Goal: Information Seeking & Learning: Learn about a topic

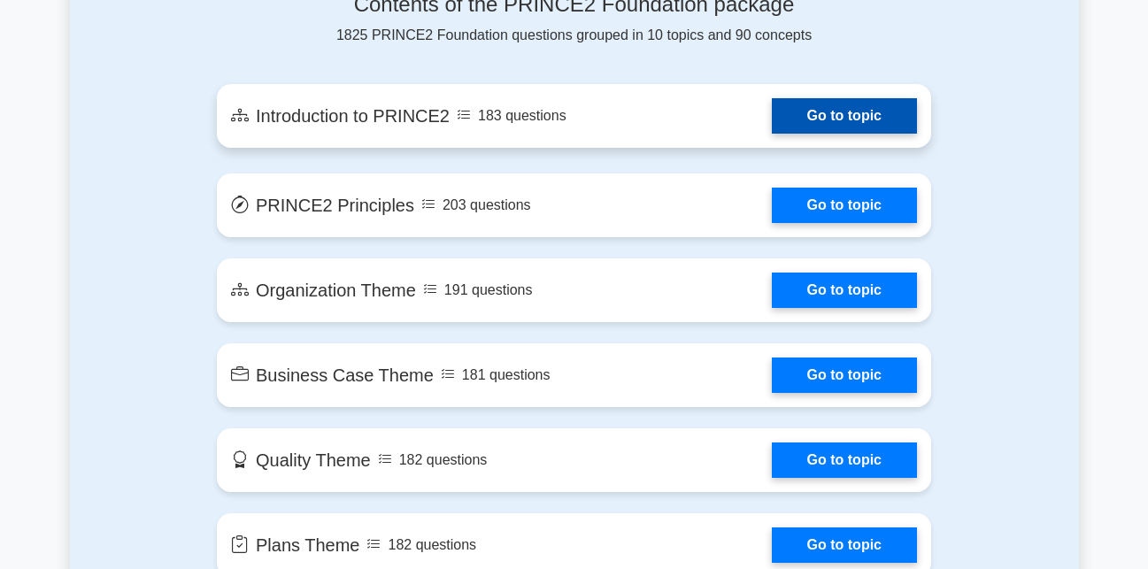
scroll to position [1024, 0]
click at [830, 119] on link "Go to topic" at bounding box center [843, 115] width 145 height 35
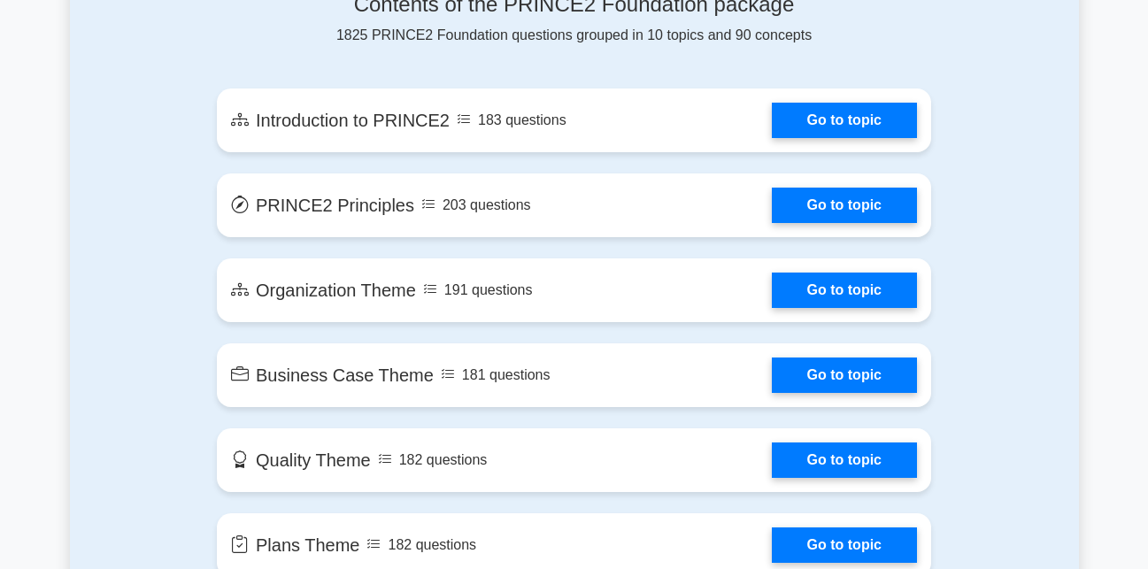
scroll to position [997, 0]
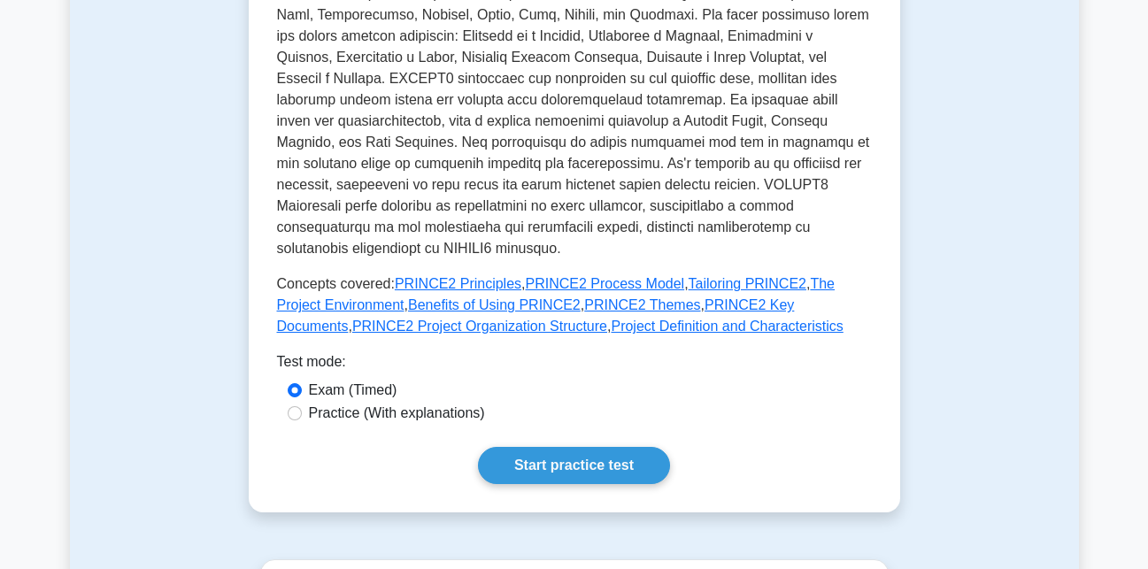
scroll to position [620, 0]
click at [594, 461] on link "Start practice test" at bounding box center [574, 466] width 192 height 37
click at [587, 448] on link "Start practice test" at bounding box center [574, 466] width 192 height 37
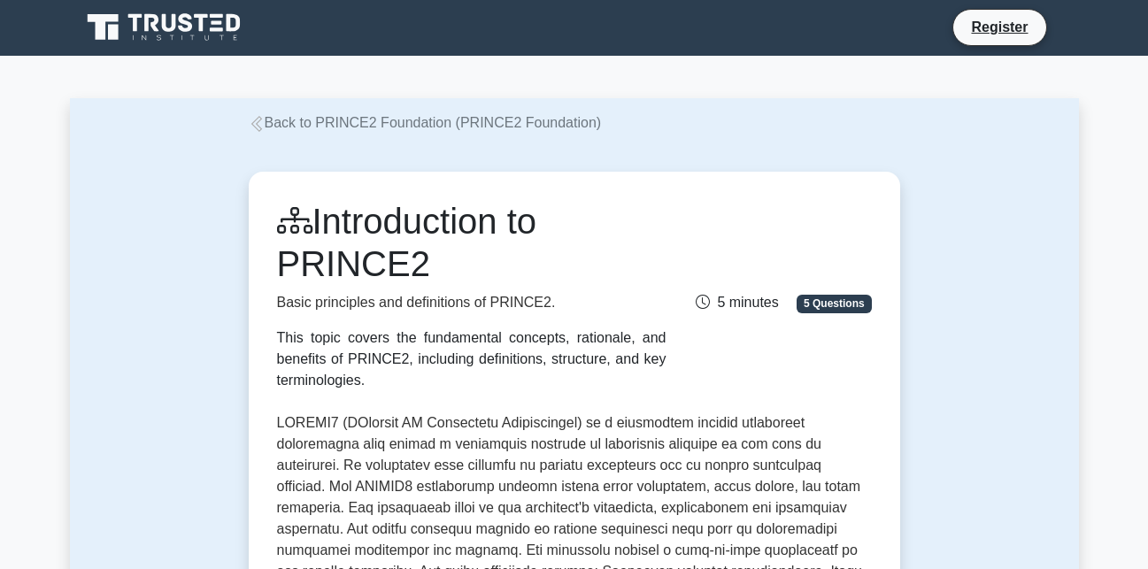
scroll to position [0, 0]
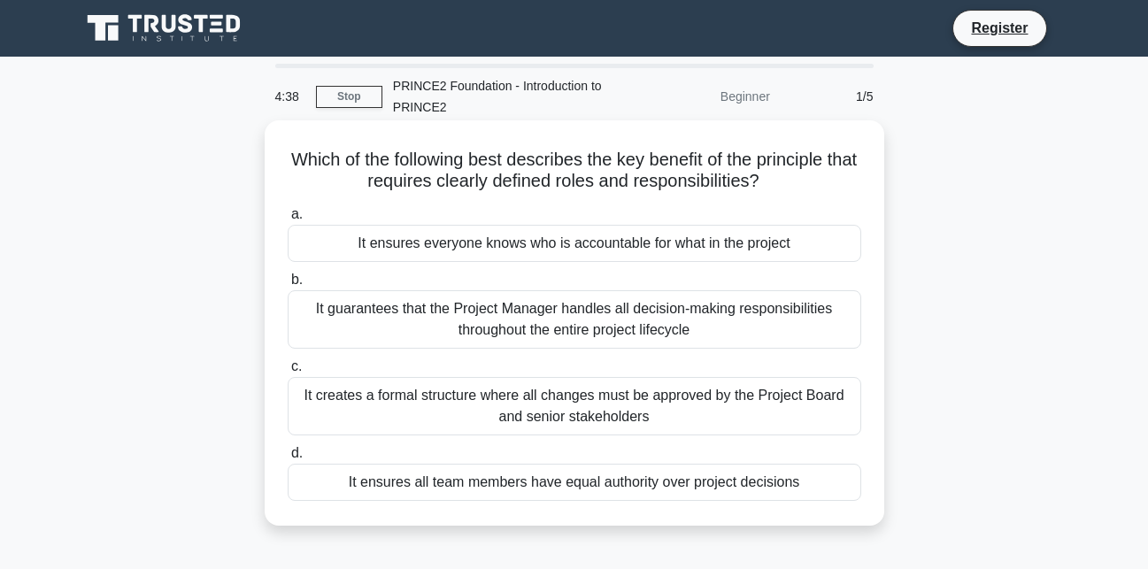
click at [345, 328] on div "It guarantees that the Project Manager handles all decision-making responsibili…" at bounding box center [574, 319] width 573 height 58
click at [288, 286] on input "b. It guarantees that the Project Manager handles all decision-making responsib…" at bounding box center [288, 280] width 0 height 12
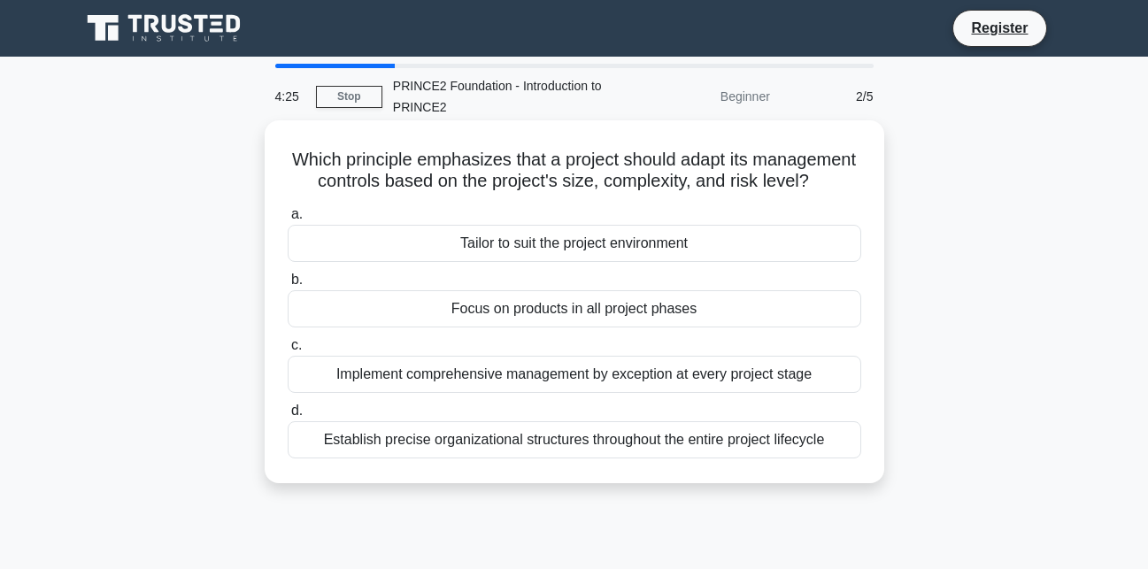
click at [676, 243] on label "a. Tailor to suit the project environment" at bounding box center [574, 232] width 573 height 58
click at [288, 220] on input "a. Tailor to suit the project environment" at bounding box center [288, 215] width 0 height 12
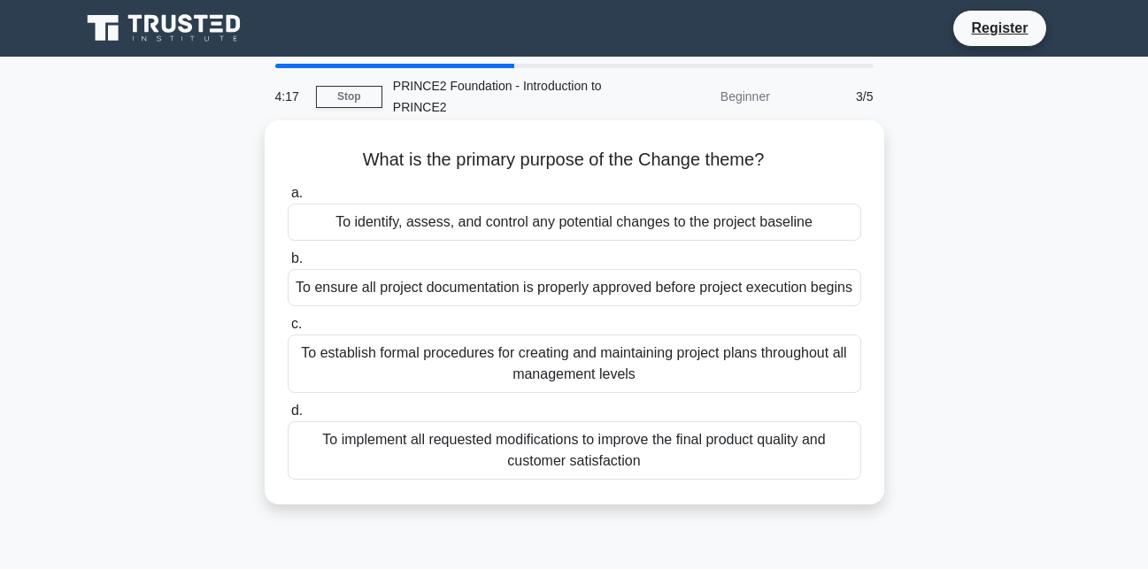
click at [551, 301] on div "To ensure all project documentation is properly approved before project executi…" at bounding box center [574, 287] width 573 height 37
click at [288, 265] on input "b. To ensure all project documentation is properly approved before project exec…" at bounding box center [288, 259] width 0 height 12
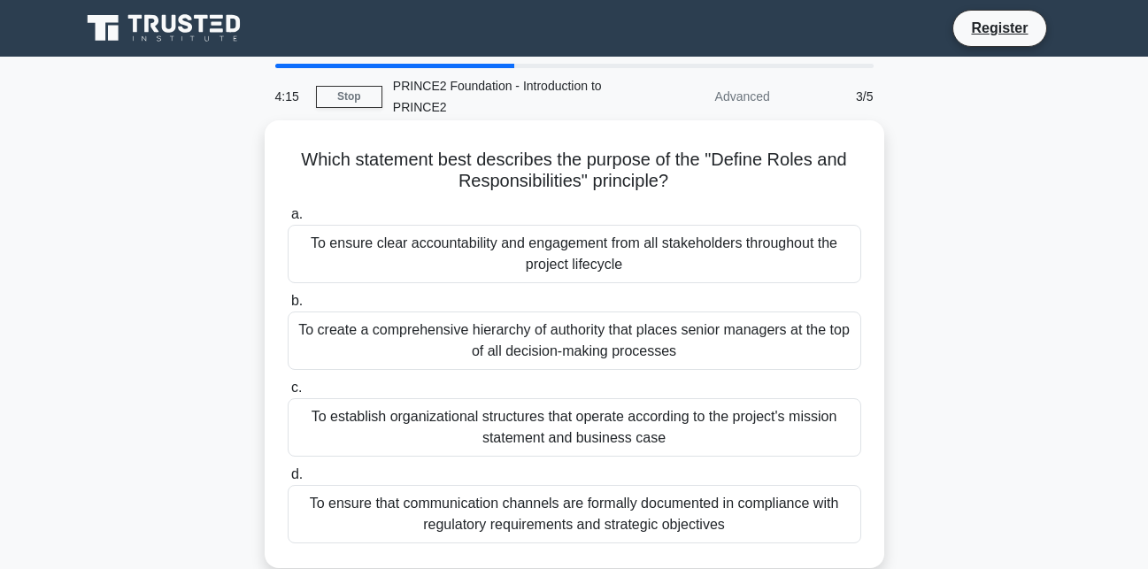
click at [515, 353] on div "To create a comprehensive hierarchy of authority that places senior managers at…" at bounding box center [574, 340] width 573 height 58
click at [288, 307] on input "b. To create a comprehensive hierarchy of authority that places senior managers…" at bounding box center [288, 302] width 0 height 12
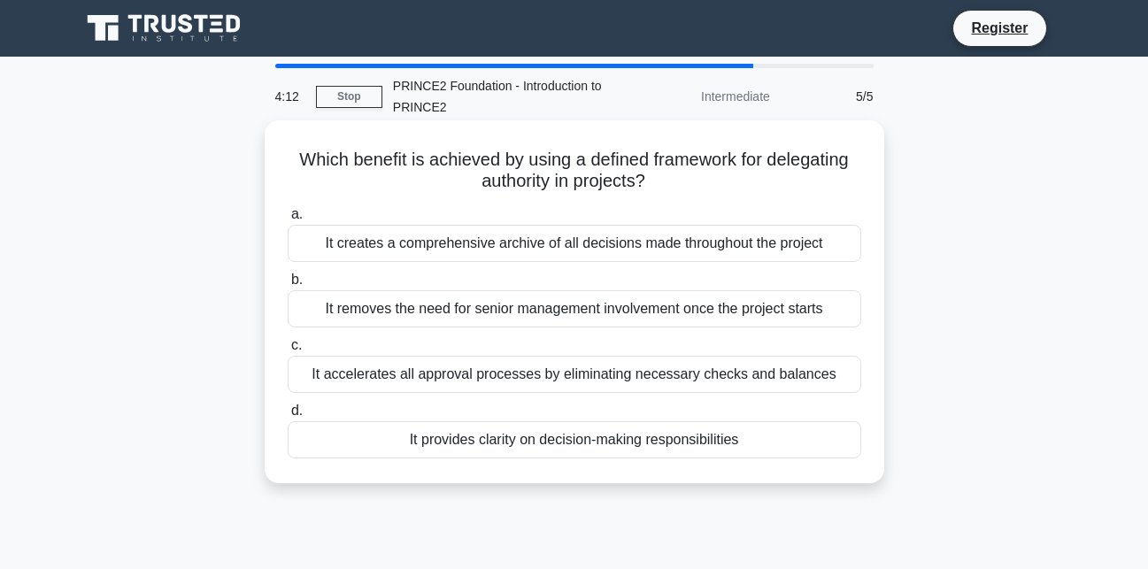
click at [472, 369] on div "It accelerates all approval processes by eliminating necessary checks and balan…" at bounding box center [574, 374] width 573 height 37
click at [288, 351] on input "c. It accelerates all approval processes by eliminating necessary checks and ba…" at bounding box center [288, 346] width 0 height 12
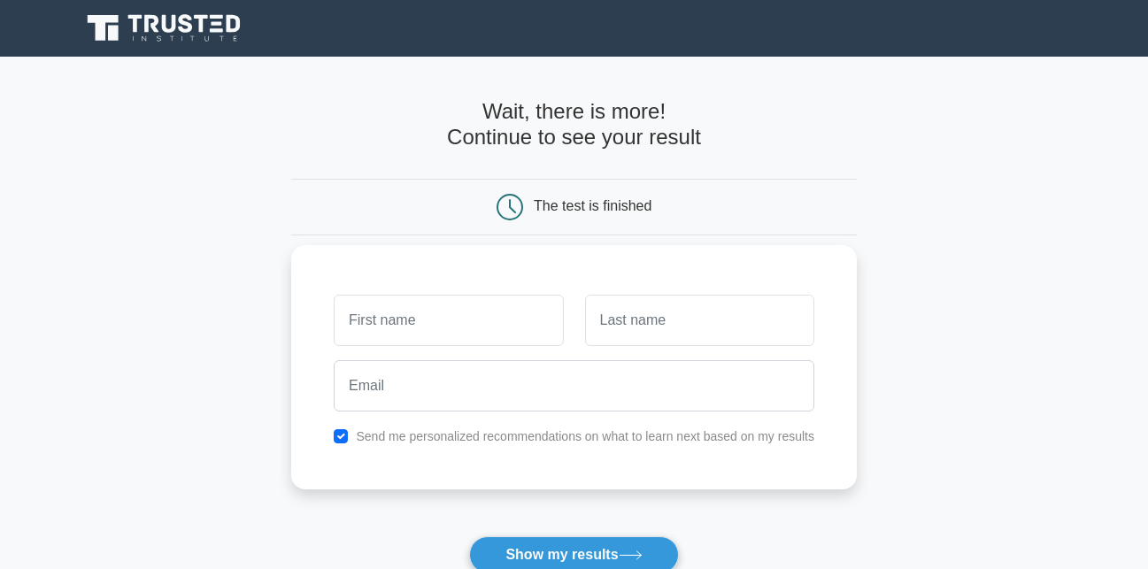
type input "a"
click at [398, 324] on input "Abinet chala" at bounding box center [448, 320] width 229 height 51
drag, startPoint x: 398, startPoint y: 324, endPoint x: 431, endPoint y: 328, distance: 33.0
click at [431, 328] on input "Abinet chala" at bounding box center [448, 320] width 229 height 51
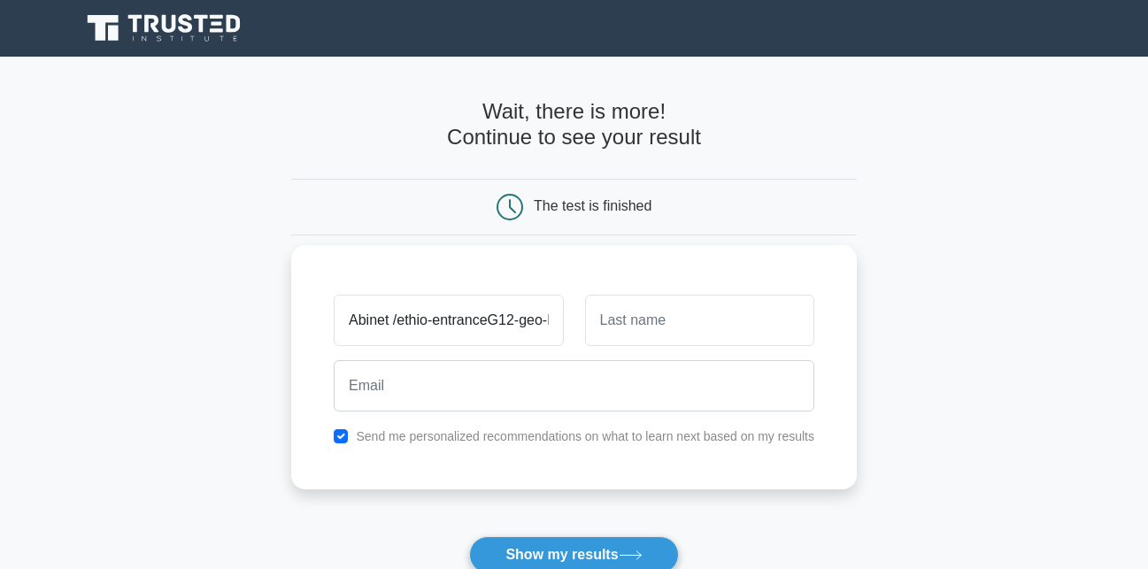
scroll to position [0, 35]
click at [550, 318] on input "Abinet /ethio-entranceG12-geo-EUEE" at bounding box center [448, 320] width 229 height 51
type input "Abinet"
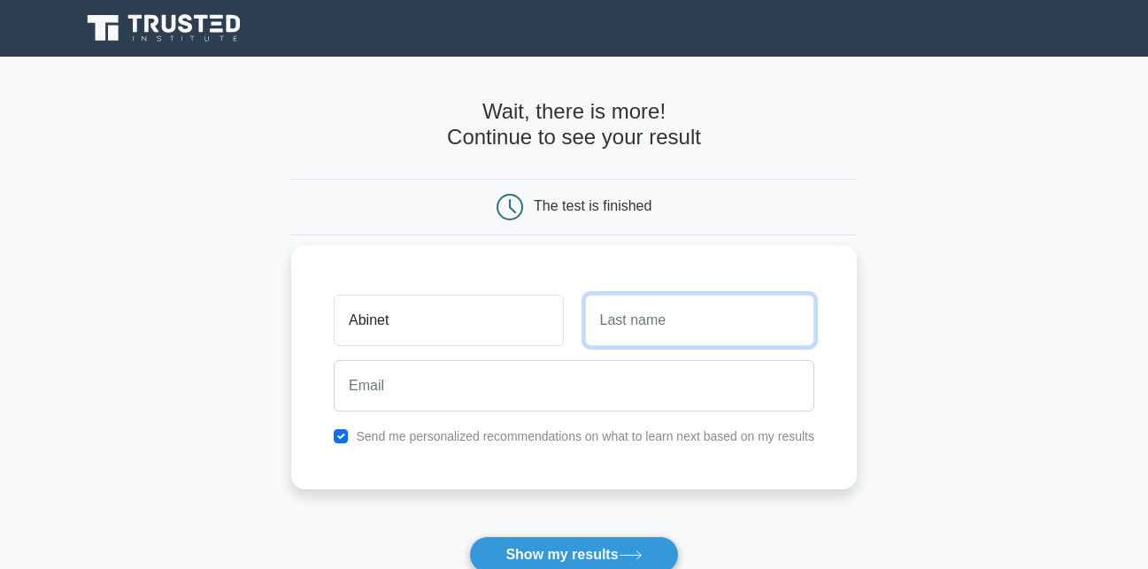
click at [677, 326] on input "text" at bounding box center [699, 320] width 229 height 51
type input "chala"
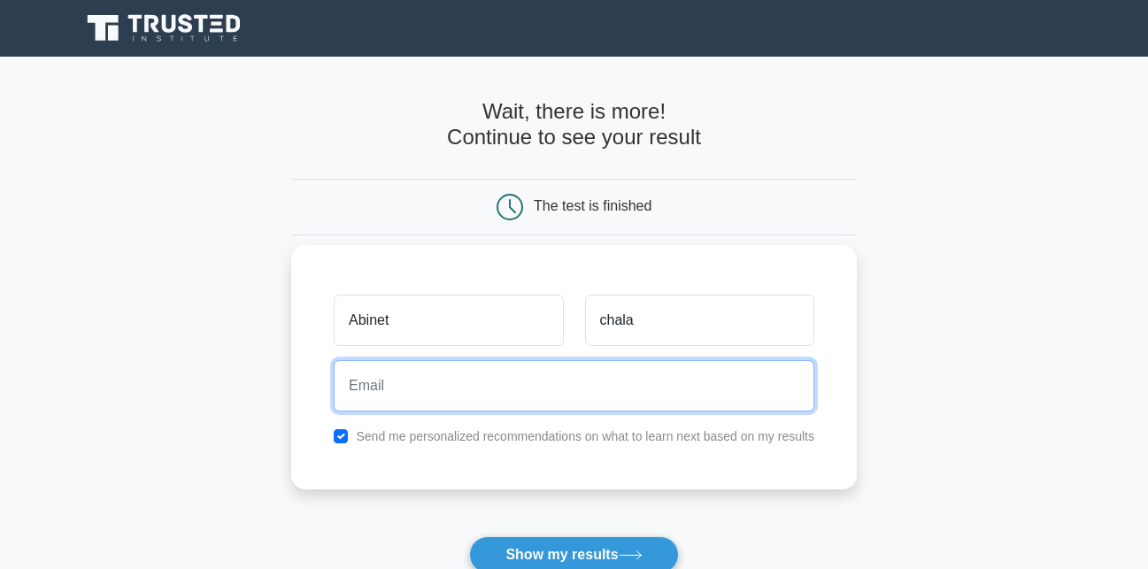
click at [438, 403] on input "email" at bounding box center [574, 385] width 480 height 51
click at [347, 388] on input "abinatchala" at bounding box center [574, 385] width 480 height 51
click at [439, 387] on input "@abinatchala" at bounding box center [574, 385] width 480 height 51
type input "@abinatchala68."
drag, startPoint x: 349, startPoint y: 388, endPoint x: 453, endPoint y: 409, distance: 106.5
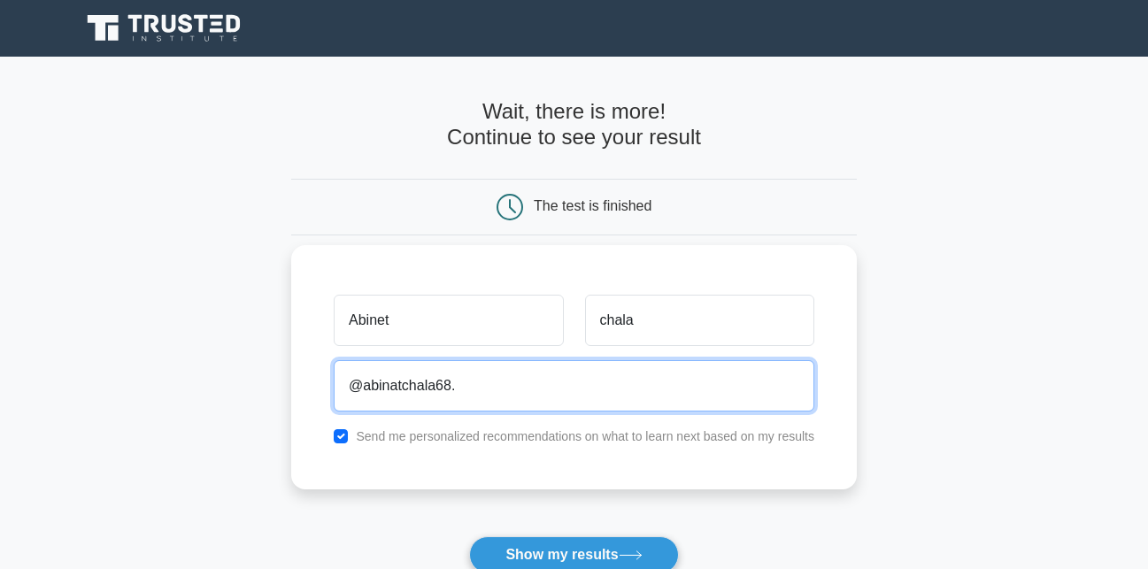
click at [453, 409] on input "@abinatchala68." at bounding box center [574, 385] width 480 height 51
click at [427, 384] on input "email" at bounding box center [574, 385] width 480 height 51
paste input "@abinatchala68."
type input "@"
click at [451, 392] on input "email" at bounding box center [574, 385] width 480 height 51
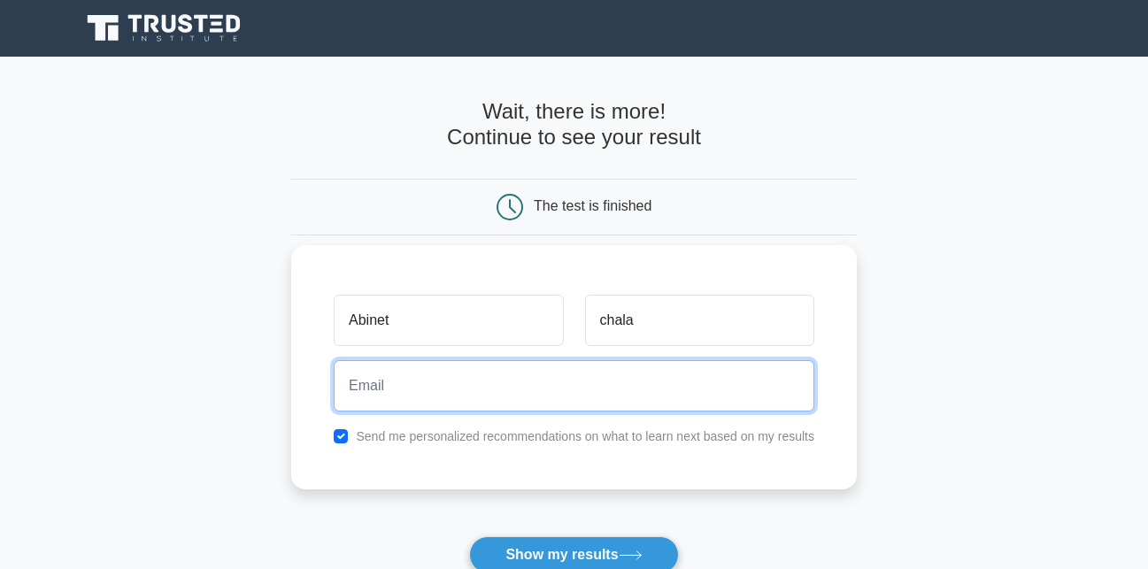
paste input "@abinatchala68."
click at [448, 391] on input "@abinatchala68gmal.com" at bounding box center [574, 385] width 480 height 51
click at [364, 385] on input "@abinatchala68@gmal.com" at bounding box center [574, 385] width 480 height 51
drag, startPoint x: 510, startPoint y: 384, endPoint x: 319, endPoint y: 424, distance: 194.3
click at [319, 424] on div "Abinet chala abinatchala68@gmal.com Send me personalized recommendations on wha…" at bounding box center [573, 367] width 565 height 244
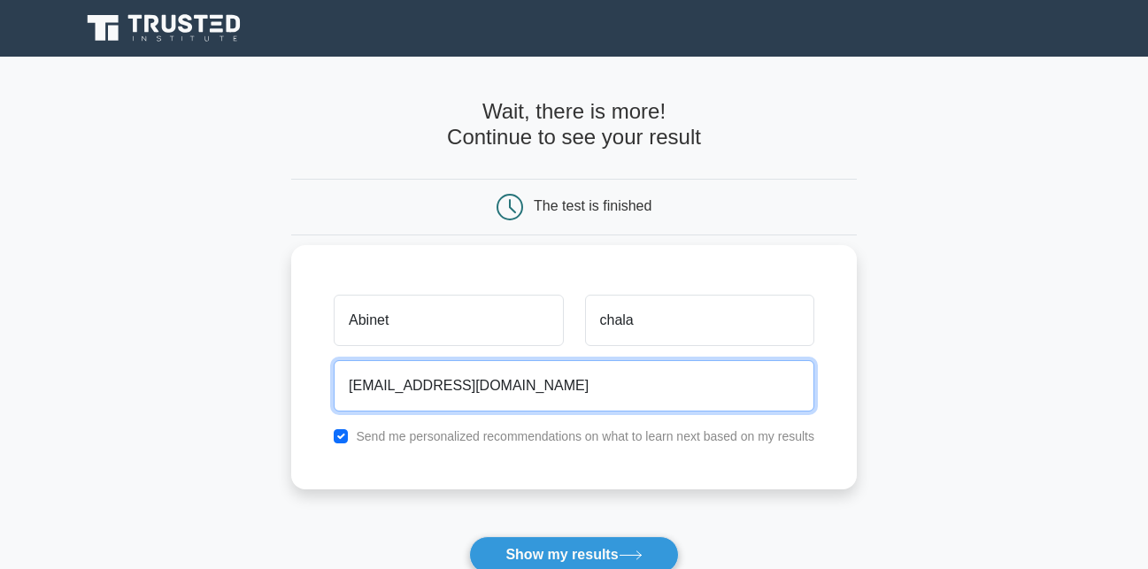
type input "abinatchala68@gmal.com"
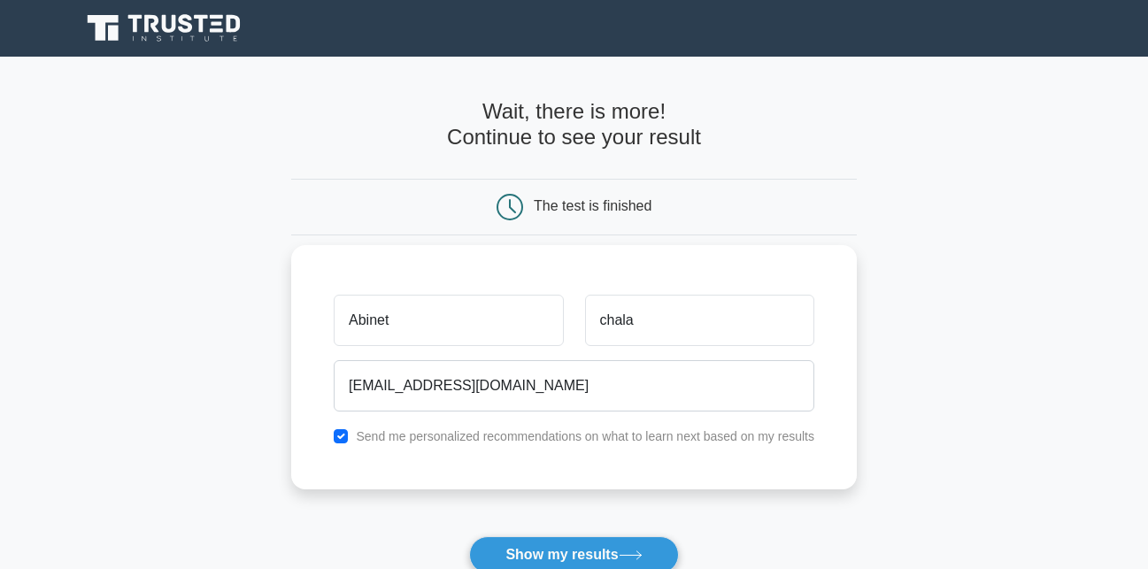
drag, startPoint x: 376, startPoint y: 380, endPoint x: 300, endPoint y: 340, distance: 85.9
click at [300, 340] on div "Abinet chala abinatchala68@gmal.com Send me personalized recommendations on wha…" at bounding box center [573, 367] width 565 height 244
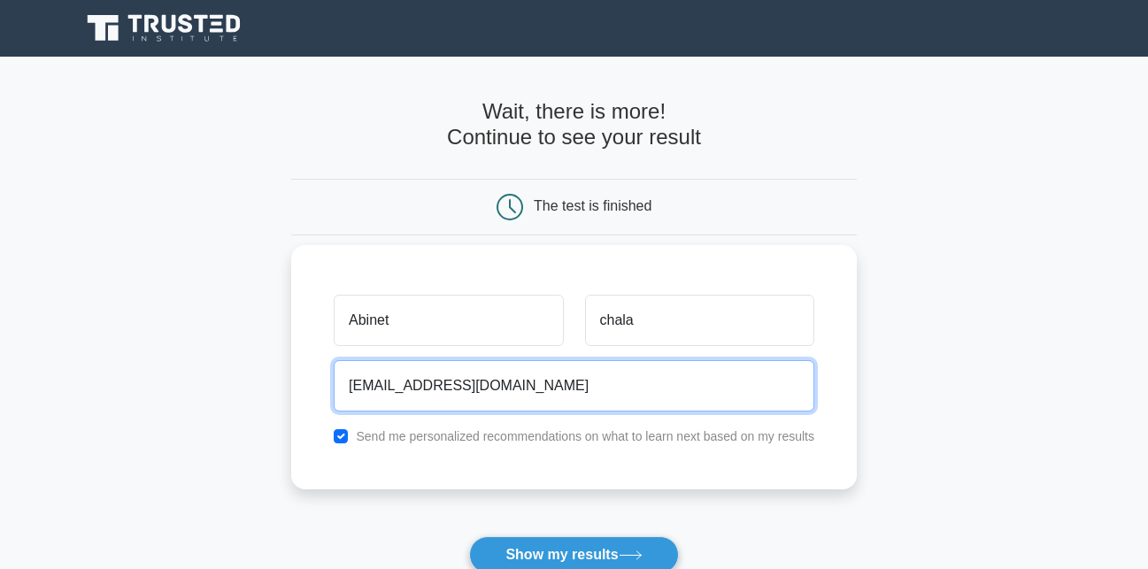
click at [360, 390] on input "abinatchala68@gmal.com" at bounding box center [574, 385] width 480 height 51
drag, startPoint x: 510, startPoint y: 385, endPoint x: 349, endPoint y: 397, distance: 161.5
click at [349, 397] on input "abinatchala68@gmal.com" at bounding box center [574, 385] width 480 height 51
click at [388, 380] on input "email" at bounding box center [574, 385] width 480 height 51
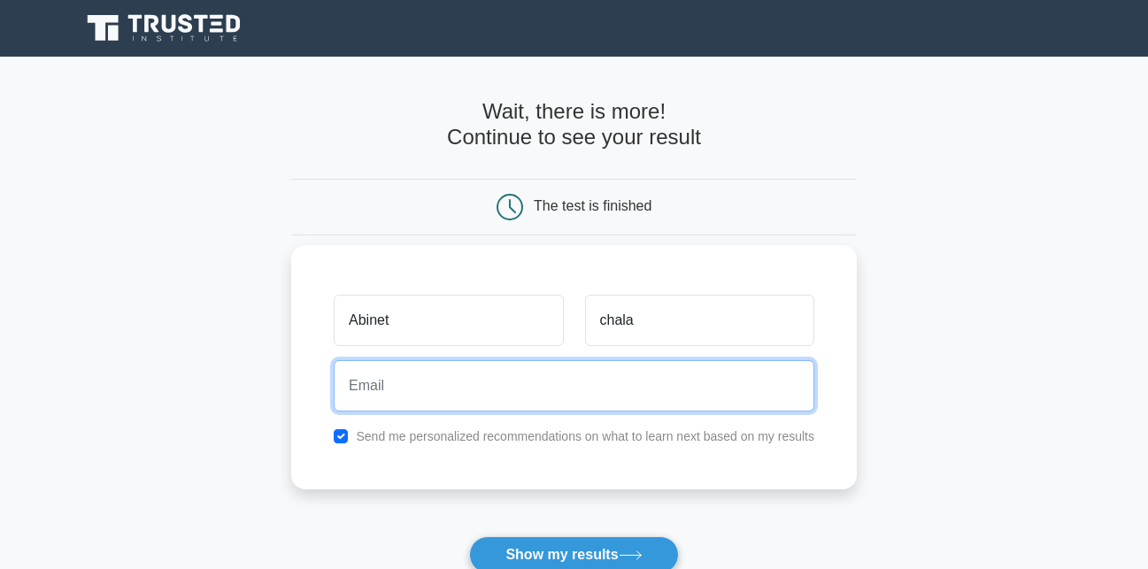
paste input "abinatchala68@gmal.com"
click at [475, 384] on input "abinatchala68@gmal.com" at bounding box center [574, 385] width 480 height 51
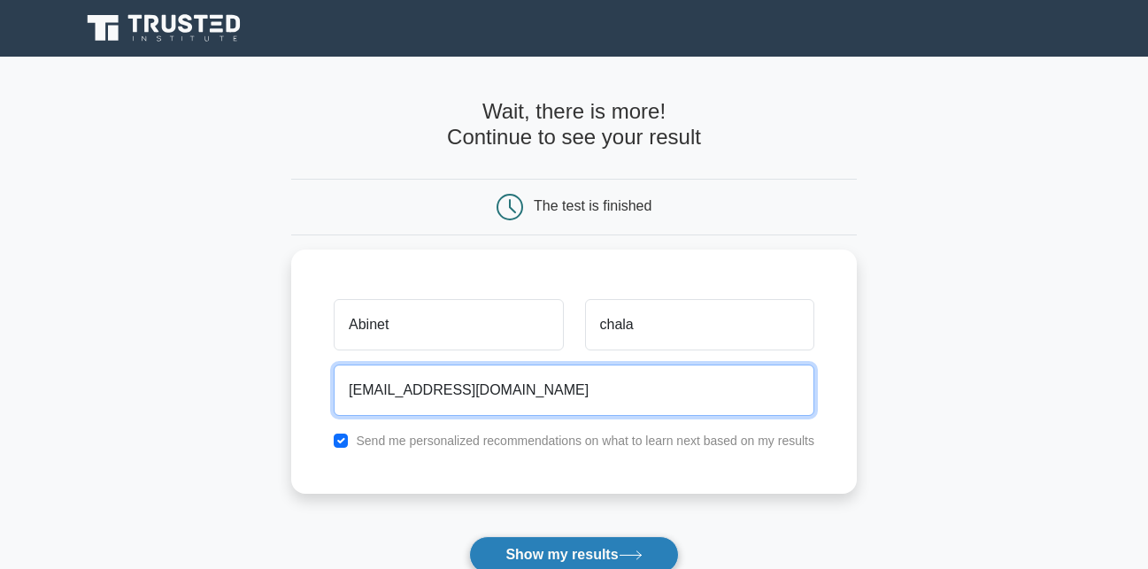
type input "abinatchala68@gmail.com"
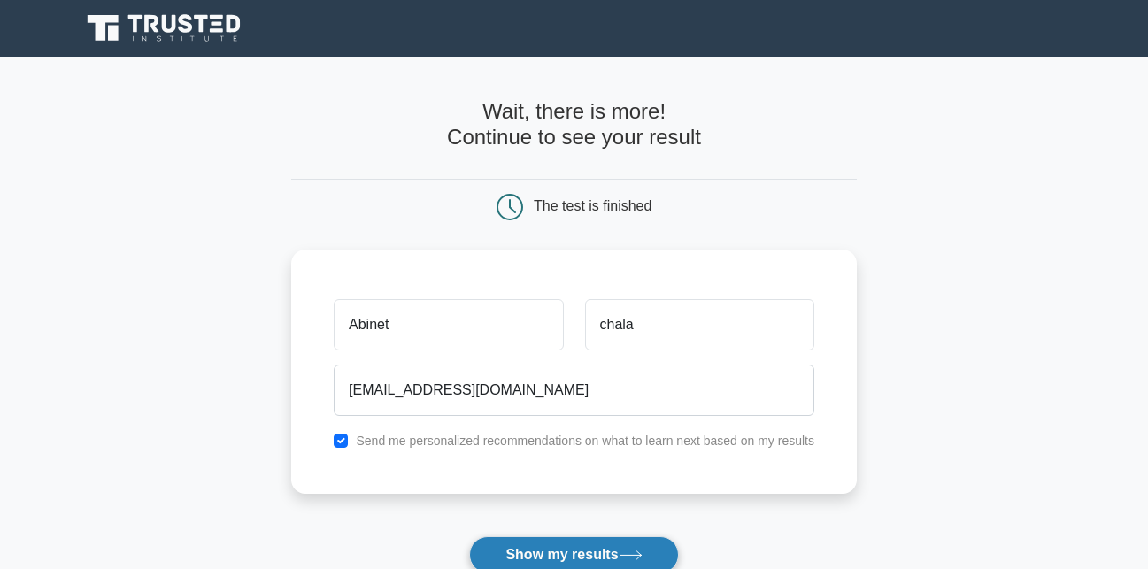
click at [580, 551] on button "Show my results" at bounding box center [573, 554] width 209 height 37
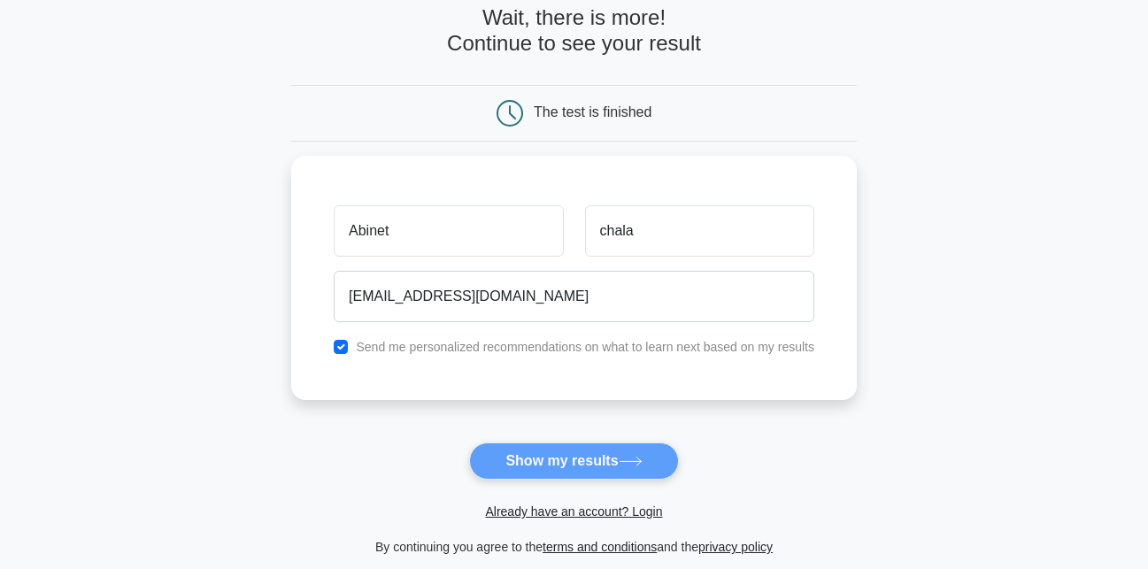
scroll to position [84, 0]
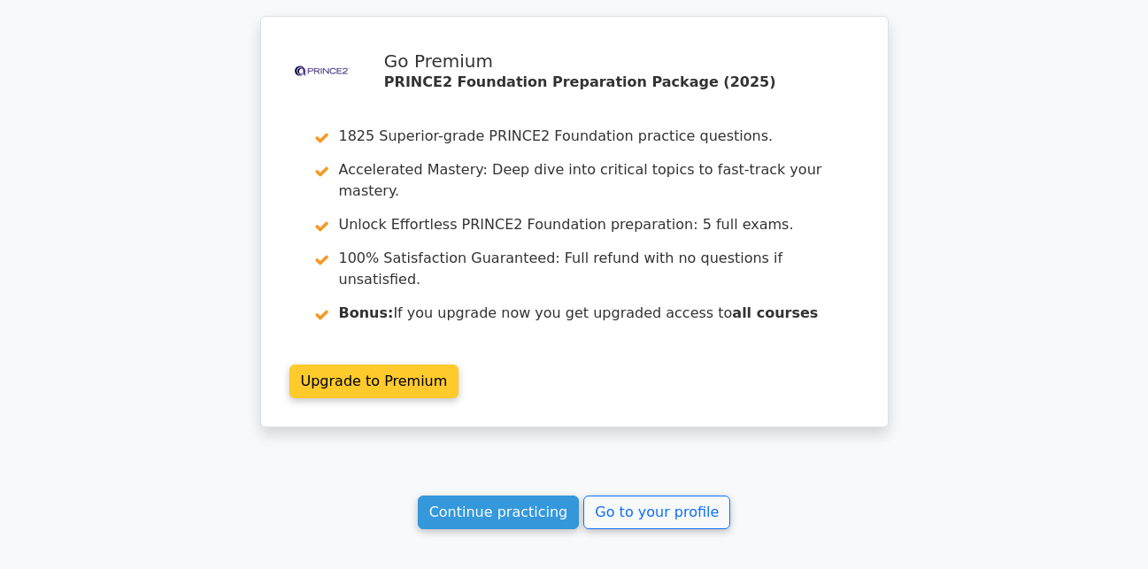
scroll to position [2657, 0]
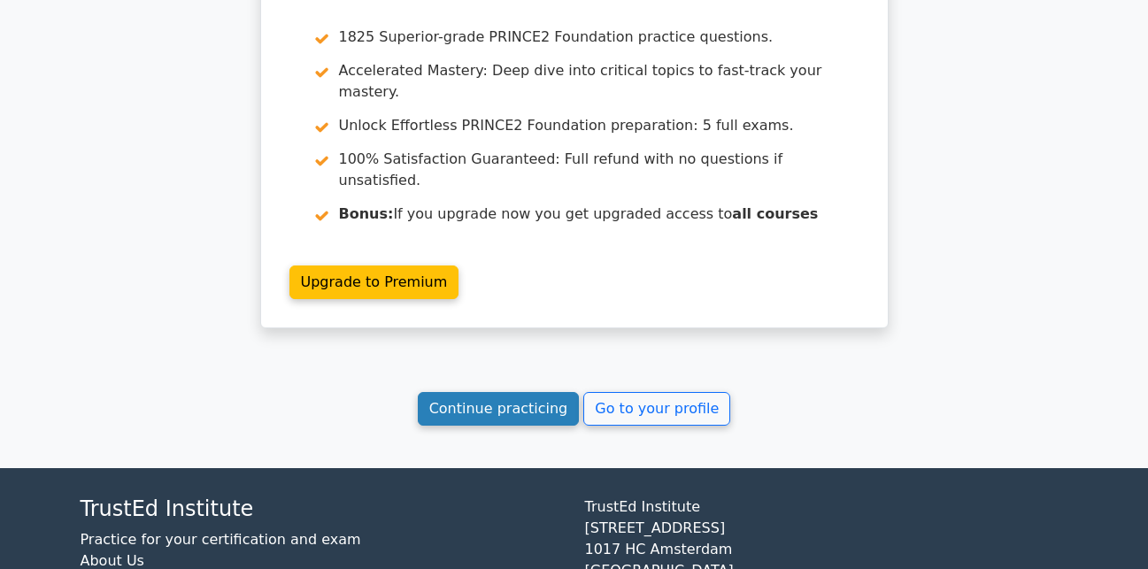
click at [529, 392] on link "Continue practicing" at bounding box center [499, 409] width 162 height 34
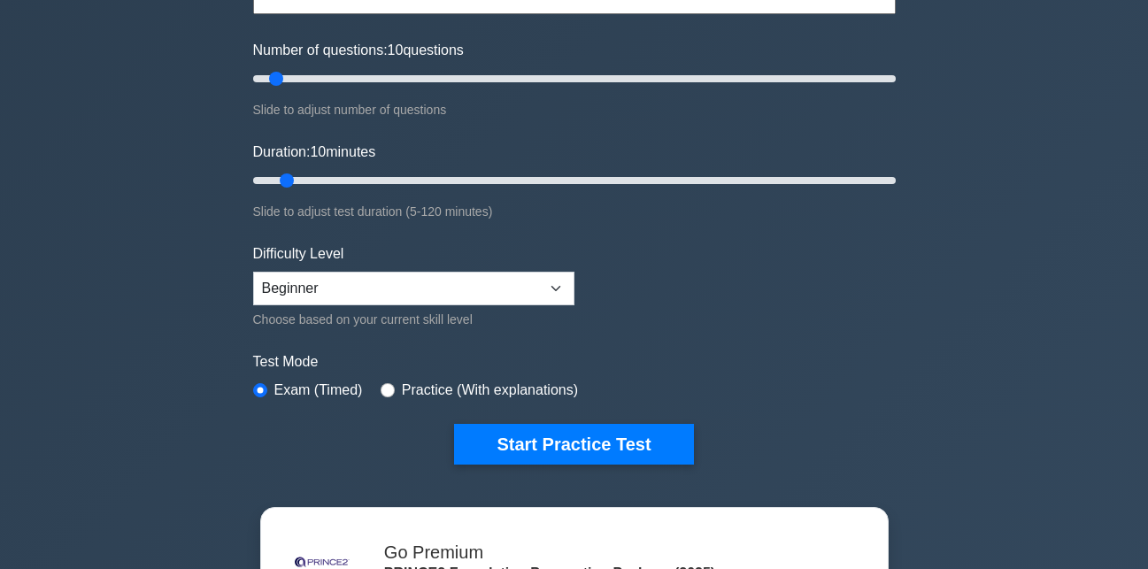
scroll to position [201, 0]
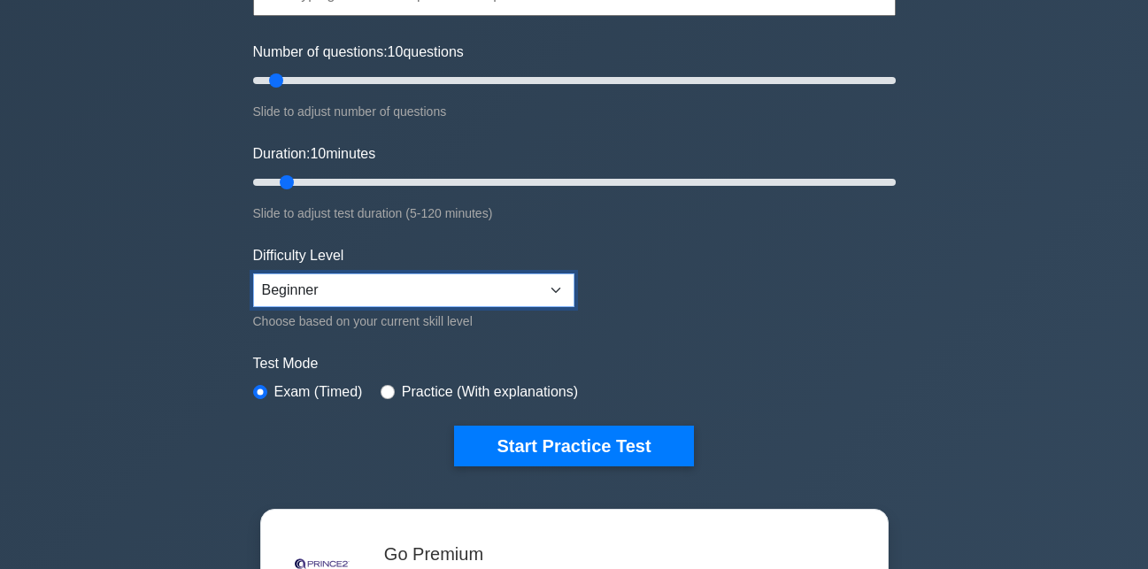
click at [560, 288] on select "Beginner Intermediate Expert" at bounding box center [413, 290] width 321 height 34
click at [628, 303] on form "Topics Introduction to PRINCE2 PRINCE2 Principles Organization Theme Business C…" at bounding box center [574, 192] width 642 height 547
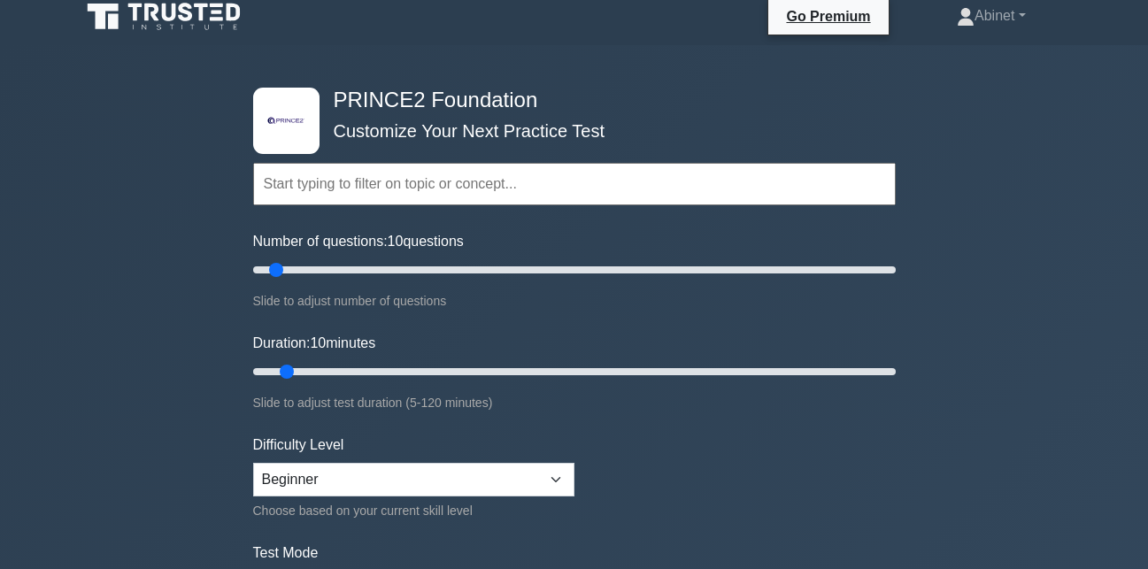
scroll to position [0, 0]
